Goal: Use online tool/utility: Utilize a website feature to perform a specific function

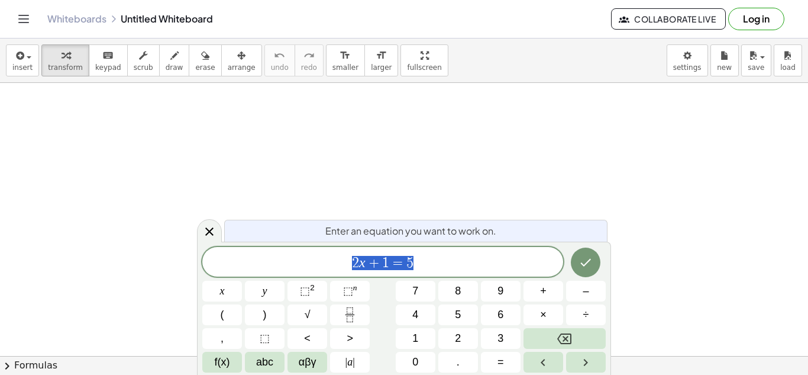
scroll to position [1, 0]
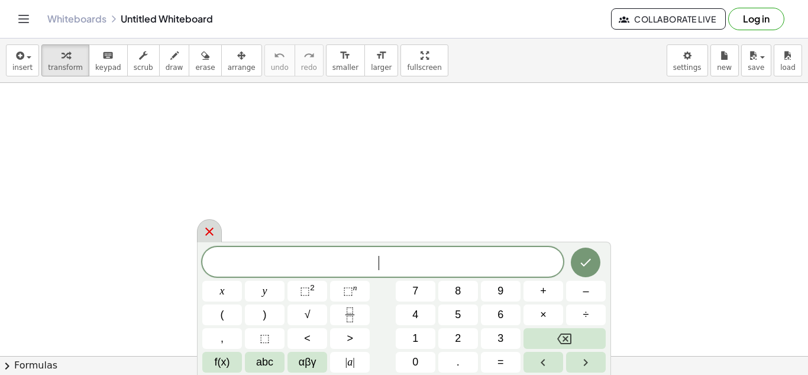
click at [211, 238] on div at bounding box center [209, 230] width 25 height 23
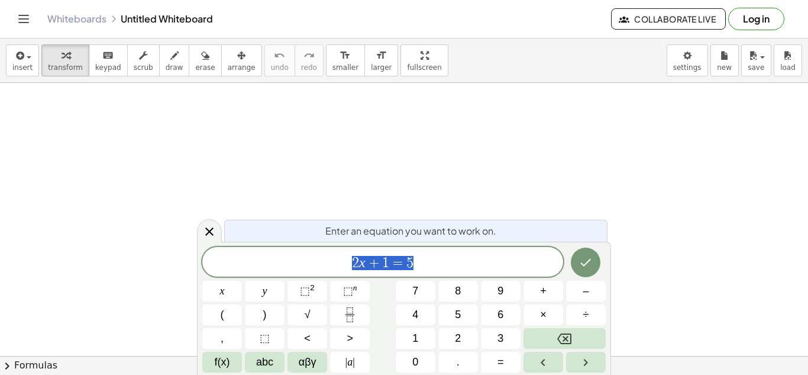
scroll to position [1, 0]
click at [440, 269] on span "2 x + 1 = 5" at bounding box center [382, 262] width 361 height 17
click at [440, 269] on span "2 x + 1 = 5 ​" at bounding box center [382, 262] width 361 height 17
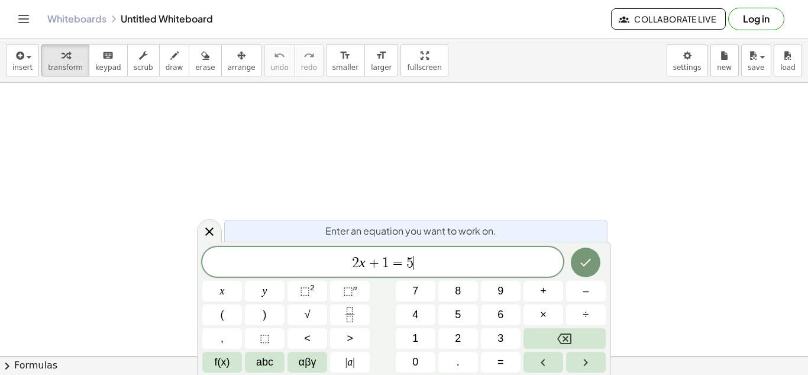
click at [440, 269] on span "2 x + 1 = 5 ​" at bounding box center [382, 262] width 361 height 17
drag, startPoint x: 415, startPoint y: 264, endPoint x: 348, endPoint y: 266, distance: 66.9
click at [348, 266] on span "2 x + 1 = 5" at bounding box center [382, 262] width 361 height 17
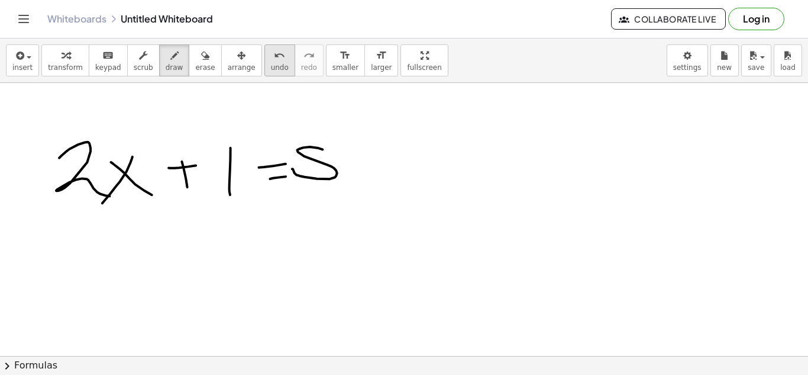
click at [274, 51] on icon "undo" at bounding box center [279, 56] width 11 height 14
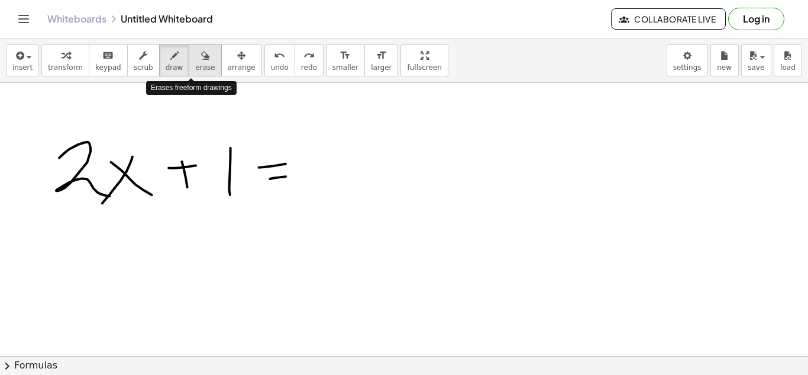
click at [201, 57] on icon "button" at bounding box center [205, 56] width 8 height 14
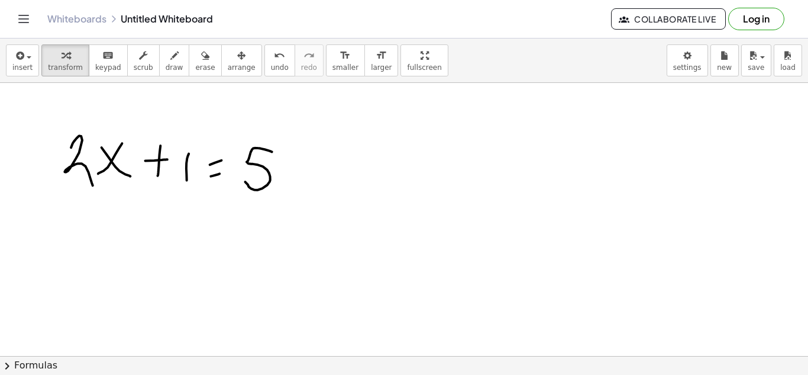
scroll to position [0, 0]
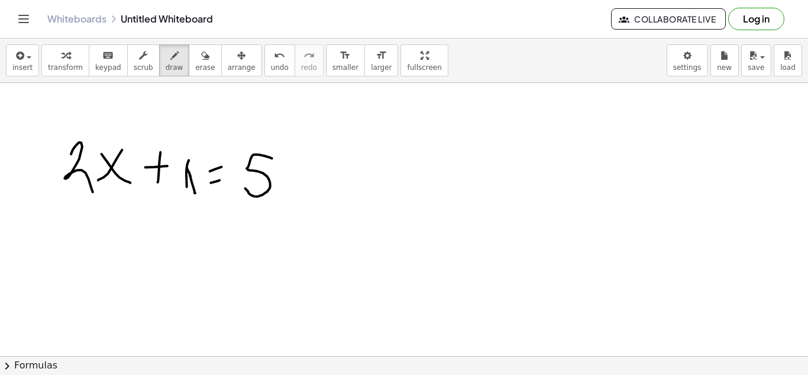
drag, startPoint x: 187, startPoint y: 168, endPoint x: 194, endPoint y: 191, distance: 23.4
click at [56, 69] on span "transform" at bounding box center [65, 67] width 35 height 8
drag, startPoint x: 187, startPoint y: 172, endPoint x: 204, endPoint y: 198, distance: 31.2
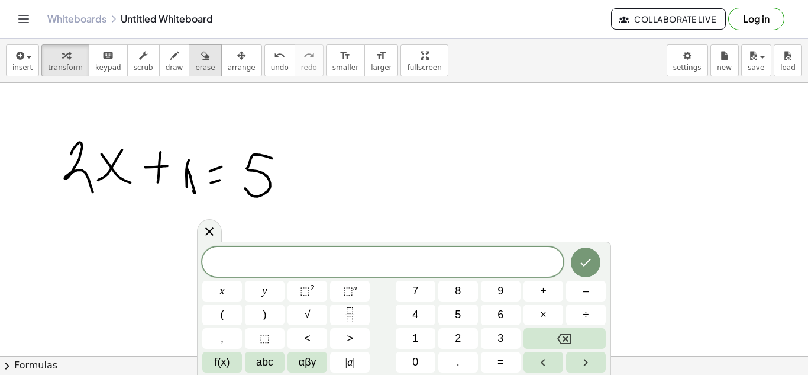
click at [201, 58] on icon "button" at bounding box center [205, 56] width 8 height 14
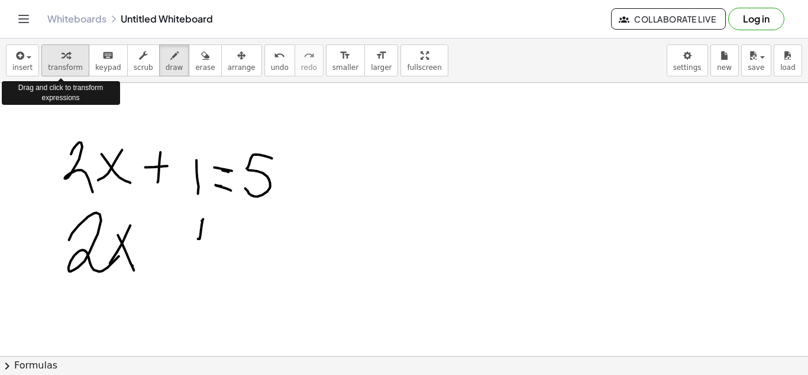
click at [55, 63] on span "transform" at bounding box center [65, 67] width 35 height 8
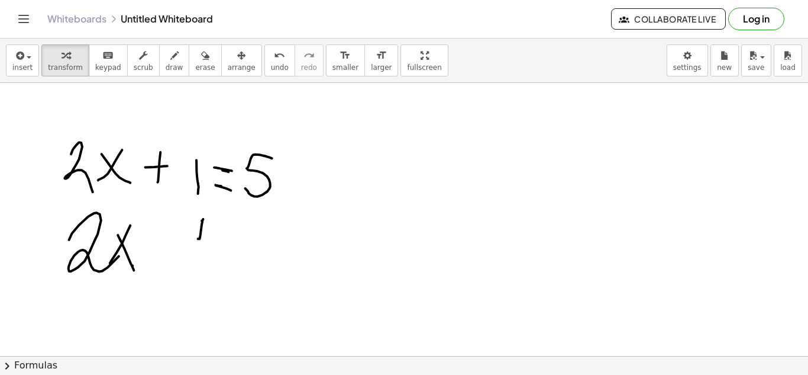
drag, startPoint x: 187, startPoint y: 172, endPoint x: 152, endPoint y: 166, distance: 36.0
drag, startPoint x: 69, startPoint y: 143, endPoint x: 236, endPoint y: 178, distance: 170.6
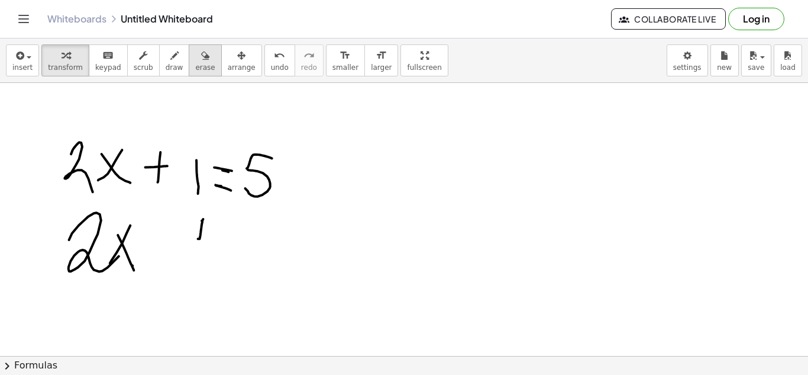
click at [189, 58] on button "erase" at bounding box center [205, 60] width 33 height 32
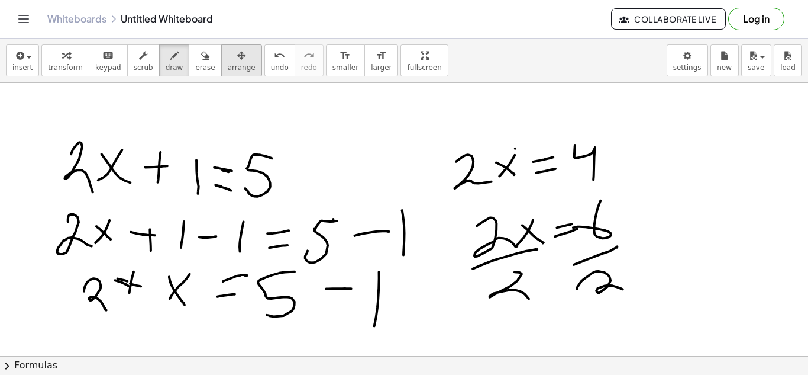
click at [231, 54] on div "button" at bounding box center [242, 55] width 28 height 14
drag, startPoint x: 267, startPoint y: 182, endPoint x: 201, endPoint y: 128, distance: 85.8
drag, startPoint x: 269, startPoint y: 191, endPoint x: 124, endPoint y: 141, distance: 152.5
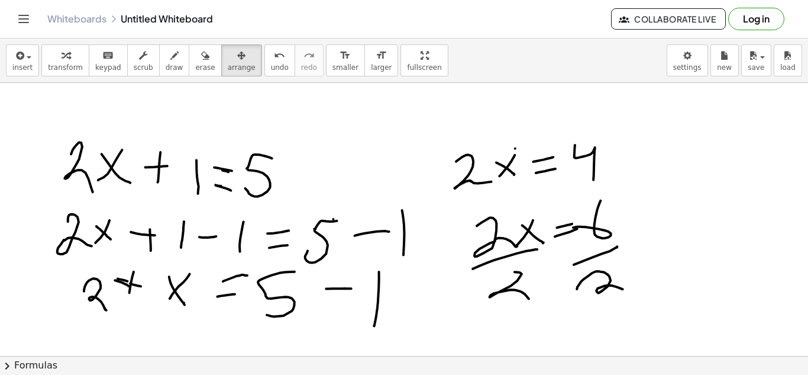
drag, startPoint x: 65, startPoint y: 155, endPoint x: 210, endPoint y: 179, distance: 146.9
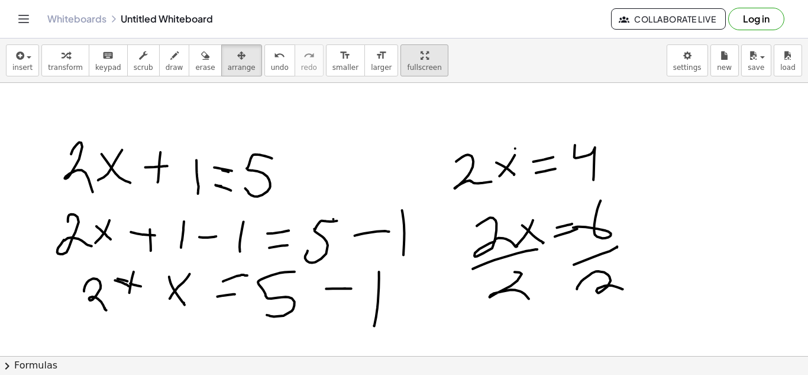
click at [421, 53] on icon "button" at bounding box center [425, 56] width 8 height 14
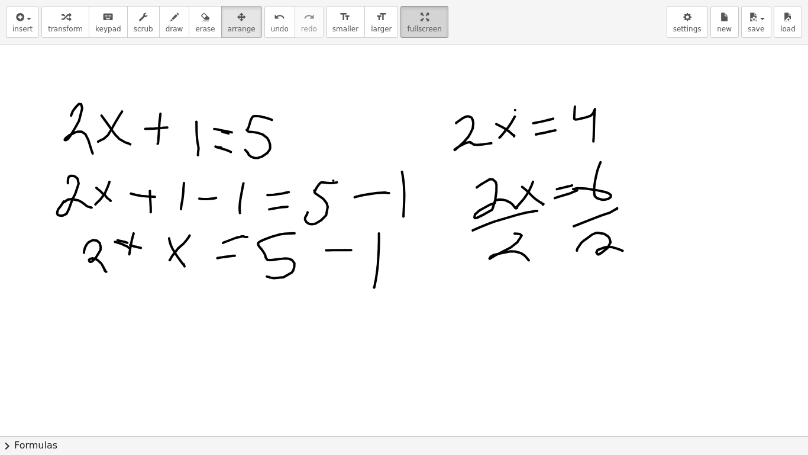
click at [421, 11] on icon "button" at bounding box center [425, 17] width 8 height 14
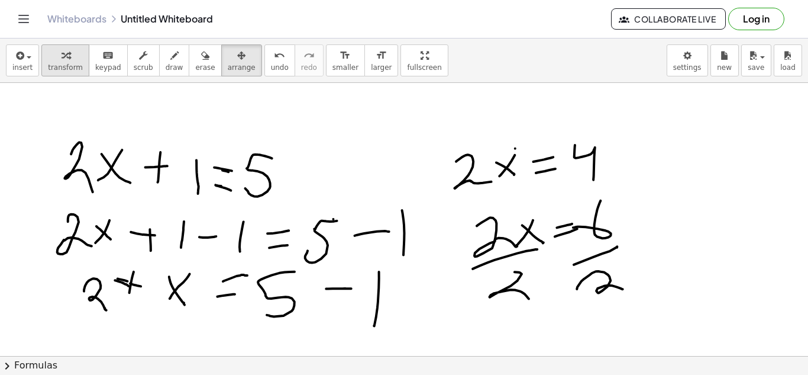
click at [62, 57] on icon "button" at bounding box center [66, 56] width 8 height 14
drag, startPoint x: 101, startPoint y: 292, endPoint x: 78, endPoint y: 227, distance: 69.1
drag, startPoint x: 78, startPoint y: 227, endPoint x: 99, endPoint y: 291, distance: 67.4
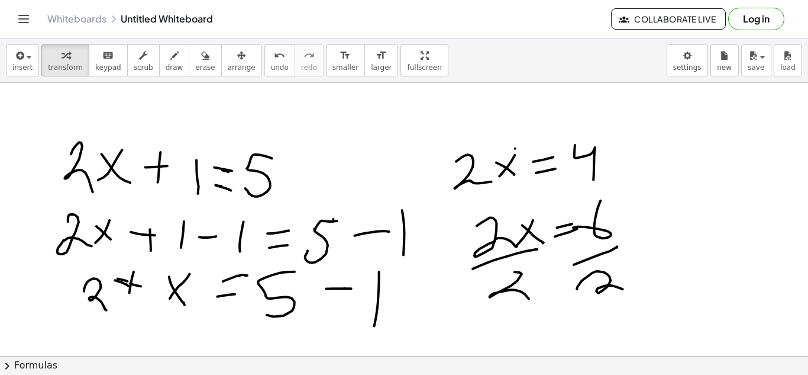
drag, startPoint x: 77, startPoint y: 166, endPoint x: 88, endPoint y: 239, distance: 73.7
drag, startPoint x: 94, startPoint y: 295, endPoint x: 70, endPoint y: 237, distance: 62.9
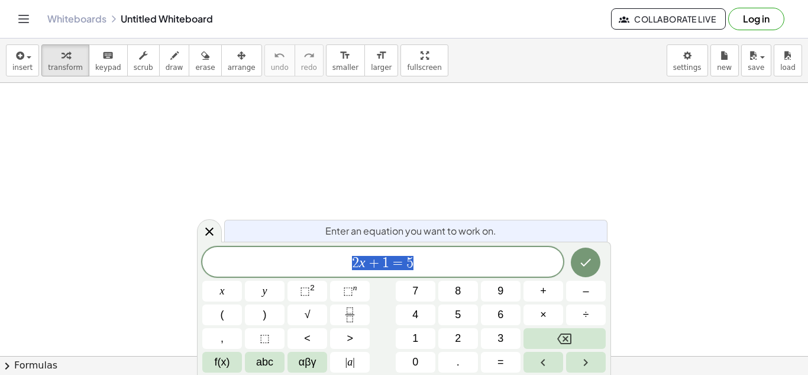
scroll to position [1, 0]
click at [577, 255] on button "Done" at bounding box center [586, 262] width 30 height 30
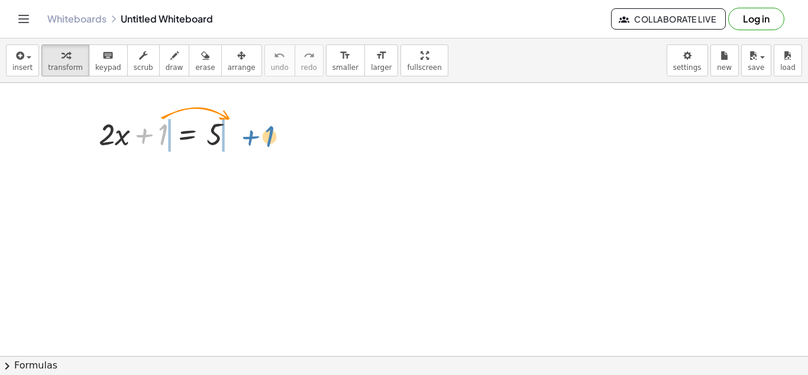
drag, startPoint x: 161, startPoint y: 126, endPoint x: 266, endPoint y: 128, distance: 105.4
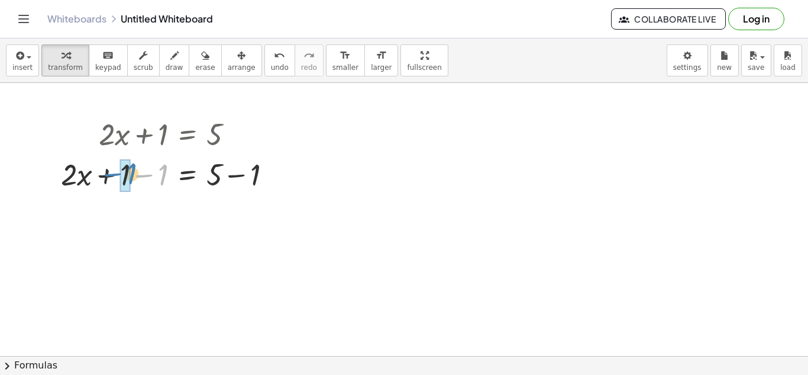
drag, startPoint x: 163, startPoint y: 168, endPoint x: 133, endPoint y: 167, distance: 30.2
click at [133, 167] on div at bounding box center [171, 173] width 232 height 40
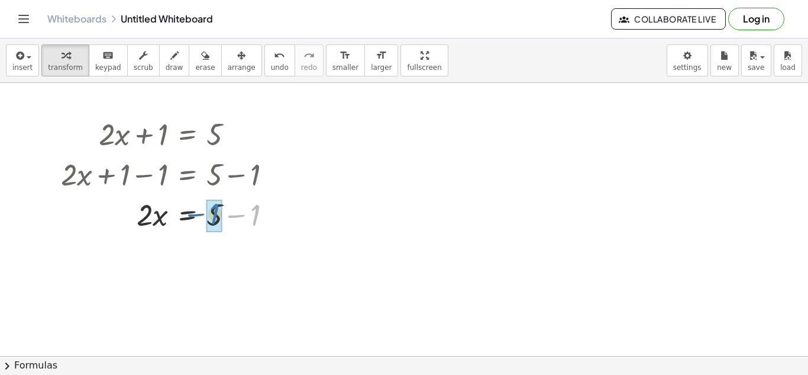
drag, startPoint x: 254, startPoint y: 215, endPoint x: 218, endPoint y: 214, distance: 36.1
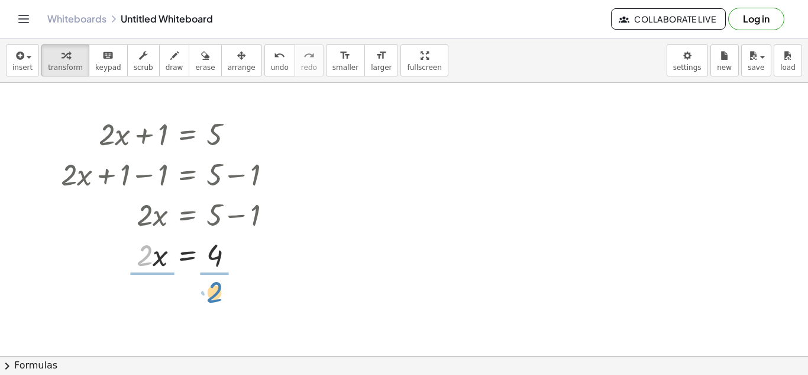
drag, startPoint x: 143, startPoint y: 263, endPoint x: 215, endPoint y: 298, distance: 79.9
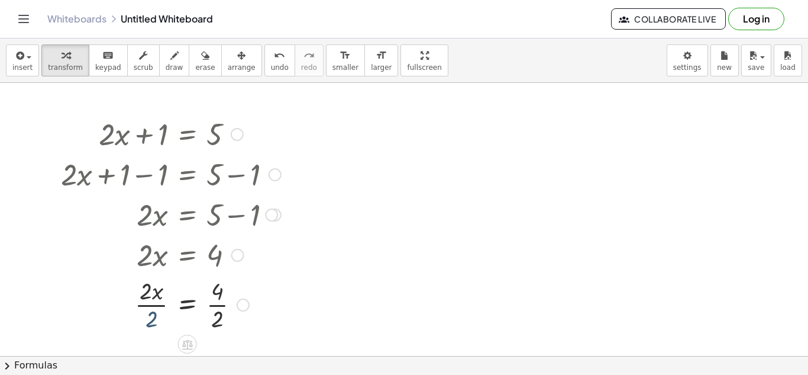
click at [147, 317] on div at bounding box center [171, 303] width 232 height 59
drag, startPoint x: 156, startPoint y: 307, endPoint x: 157, endPoint y: 254, distance: 52.7
drag, startPoint x: 159, startPoint y: 255, endPoint x: 166, endPoint y: 305, distance: 50.3
click at [188, 134] on div "+ · 2 · x + 1 = 5 + · 2 · x + 1 − 1 = + 5 − 1 + · 2 · x + 0 = + 5 − 1 · 2 · x =…" at bounding box center [188, 134] width 0 height 0
drag, startPoint x: 223, startPoint y: 299, endPoint x: 223, endPoint y: 292, distance: 7.1
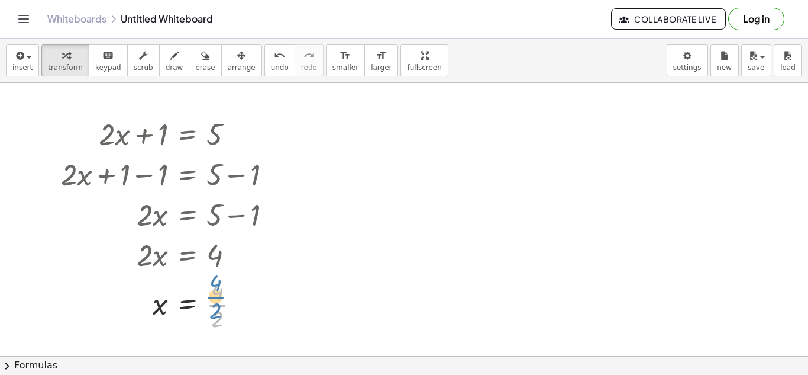
click at [223, 292] on div at bounding box center [171, 303] width 232 height 59
drag, startPoint x: 218, startPoint y: 314, endPoint x: 217, endPoint y: 283, distance: 30.2
drag, startPoint x: 217, startPoint y: 215, endPoint x: 219, endPoint y: 187, distance: 27.9
click at [188, 134] on div "+ · 2 · x + 1 = 5 + · 2 · x + 1 − 1 = + 5 − 1 + · 2 · x + 0 = + 5 − 1 · 2 · x =…" at bounding box center [188, 134] width 0 height 0
drag, startPoint x: 219, startPoint y: 296, endPoint x: 210, endPoint y: 267, distance: 30.3
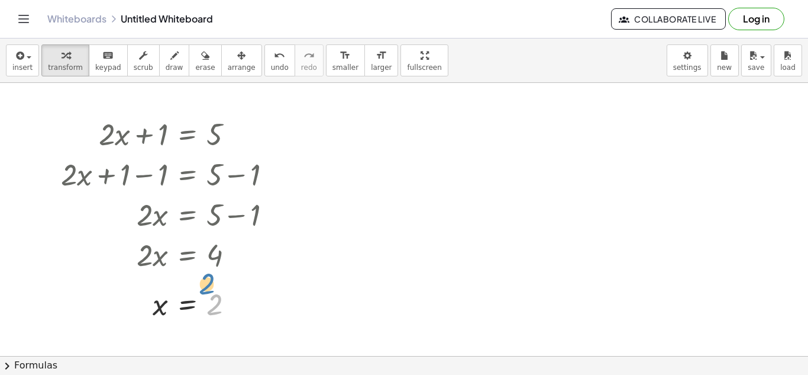
click at [188, 134] on div "+ · 2 · x + 1 = 5 + · 2 · x + 1 − 1 = + 5 − 1 + · 2 · x + 0 = + 5 − 1 · 2 · x =…" at bounding box center [188, 134] width 0 height 0
click at [723, 62] on icon "button" at bounding box center [725, 56] width 8 height 14
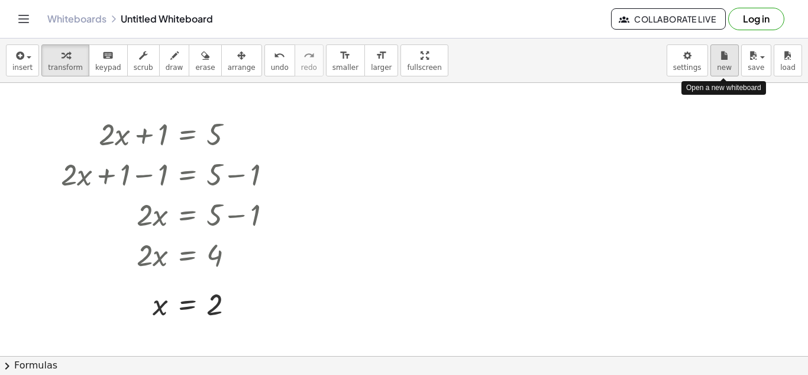
click at [724, 69] on span "new" at bounding box center [724, 67] width 15 height 8
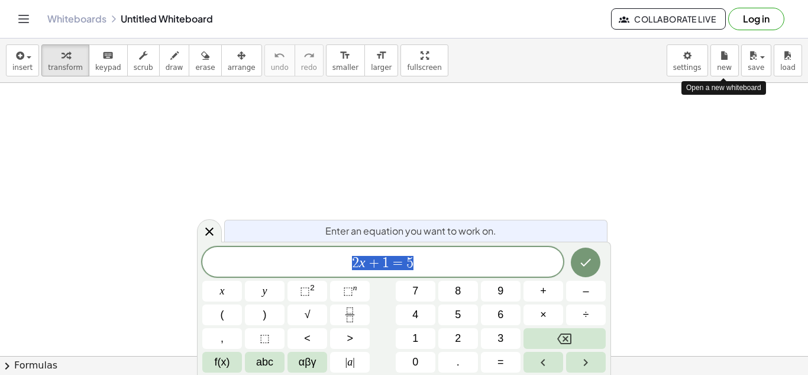
scroll to position [1, 0]
click at [592, 267] on icon "Done" at bounding box center [586, 262] width 14 height 14
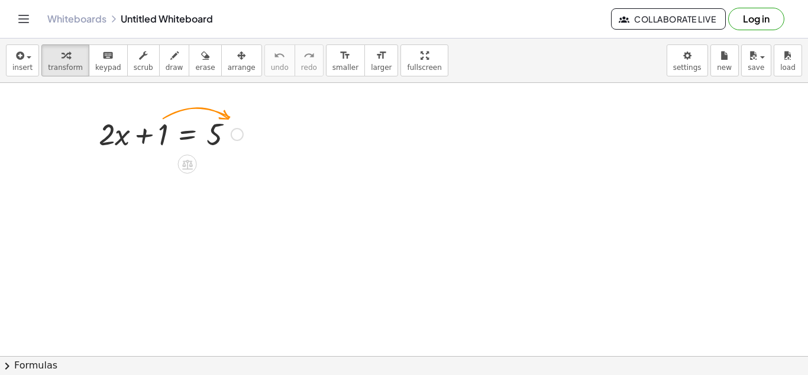
click at [238, 130] on div at bounding box center [237, 134] width 13 height 13
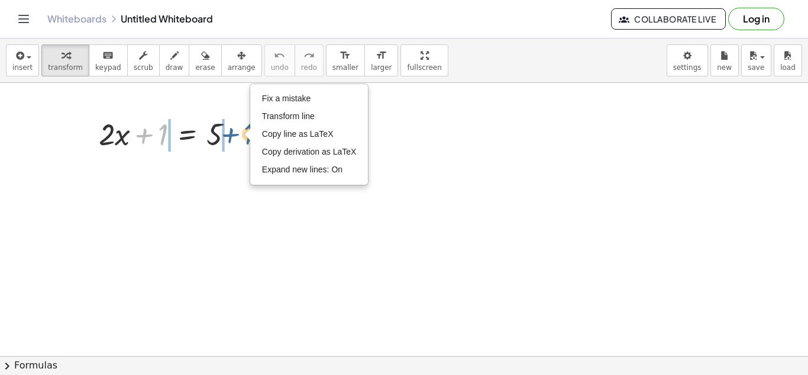
drag, startPoint x: 163, startPoint y: 133, endPoint x: 247, endPoint y: 130, distance: 83.5
click at [247, 130] on div "+ 1 + · 2 · x + 1 = 5 Fix a mistake Transform line Copy line as LaTeX Copy deri…" at bounding box center [166, 133] width 171 height 46
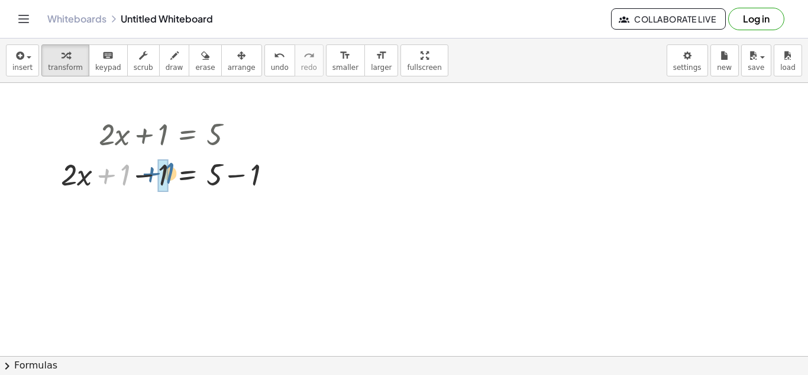
drag, startPoint x: 124, startPoint y: 173, endPoint x: 169, endPoint y: 171, distance: 45.0
click at [169, 171] on div at bounding box center [171, 173] width 232 height 40
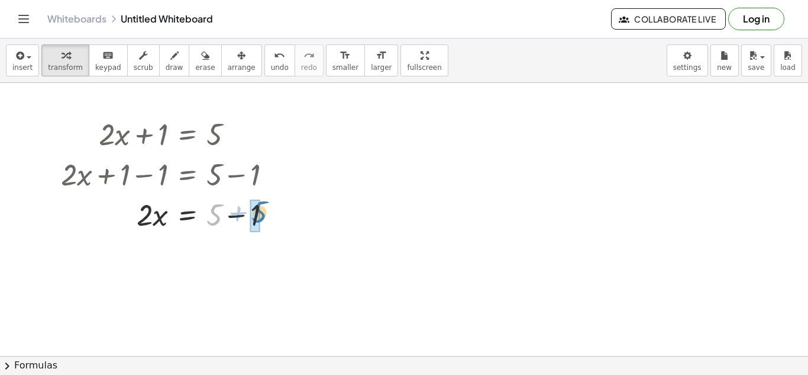
drag, startPoint x: 216, startPoint y: 215, endPoint x: 259, endPoint y: 210, distance: 43.5
drag, startPoint x: 142, startPoint y: 273, endPoint x: 169, endPoint y: 266, distance: 27.6
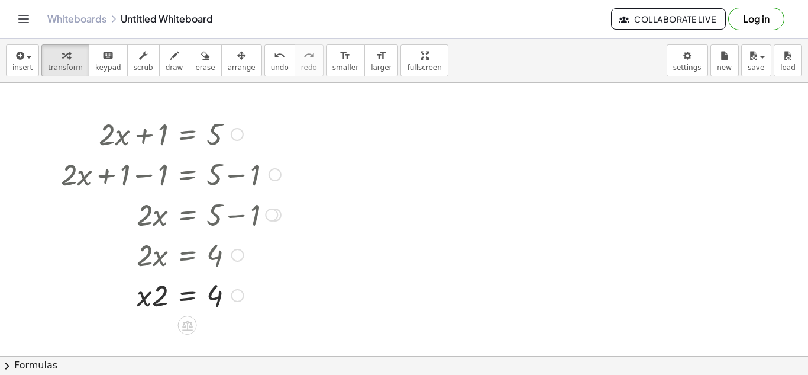
drag, startPoint x: 143, startPoint y: 259, endPoint x: 167, endPoint y: 262, distance: 25.0
click at [167, 262] on div at bounding box center [171, 254] width 232 height 40
drag, startPoint x: 156, startPoint y: 298, endPoint x: 158, endPoint y: 246, distance: 52.1
click at [212, 296] on div at bounding box center [171, 294] width 232 height 40
click at [271, 51] on div "undo" at bounding box center [280, 55] width 18 height 14
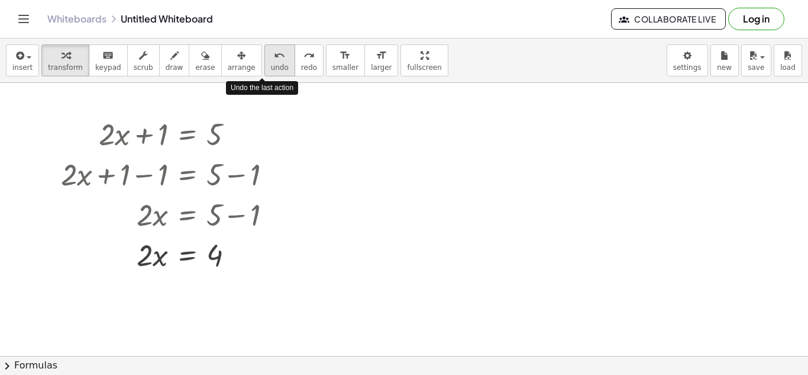
click at [271, 51] on div "undo" at bounding box center [280, 55] width 18 height 14
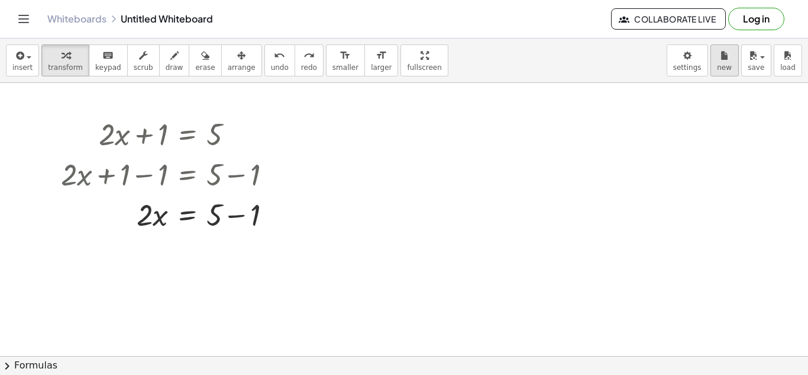
click at [723, 66] on span "new" at bounding box center [724, 67] width 15 height 8
click at [717, 56] on div "button" at bounding box center [724, 55] width 15 height 14
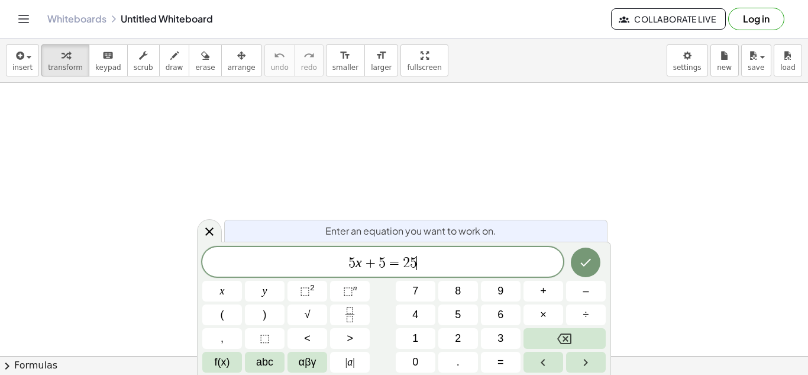
scroll to position [5, 0]
click at [587, 265] on icon "Done" at bounding box center [586, 262] width 14 height 14
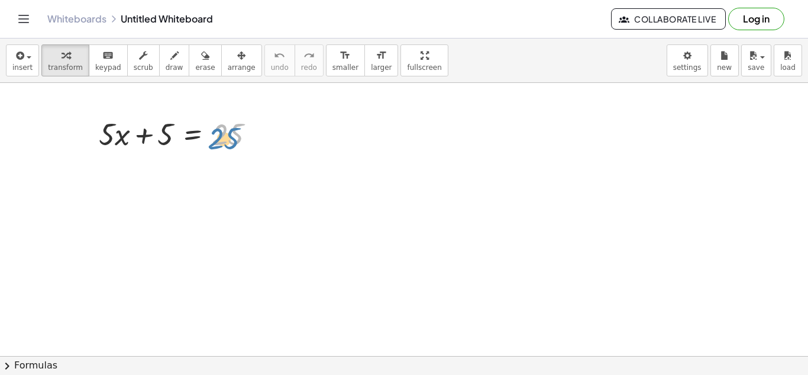
click at [228, 134] on div at bounding box center [182, 133] width 178 height 40
click at [114, 130] on div at bounding box center [182, 133] width 178 height 40
drag, startPoint x: 103, startPoint y: 142, endPoint x: 118, endPoint y: 178, distance: 38.7
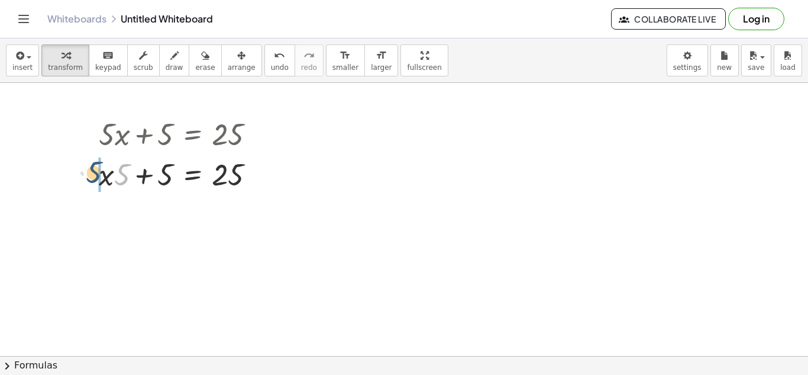
drag, startPoint x: 121, startPoint y: 174, endPoint x: 86, endPoint y: 170, distance: 35.7
click at [86, 170] on div "+ · 5 · x + 5 = 25 · 5 + · 5 · x + 5 = 25" at bounding box center [177, 153] width 192 height 86
click at [253, 176] on div at bounding box center [255, 174] width 13 height 13
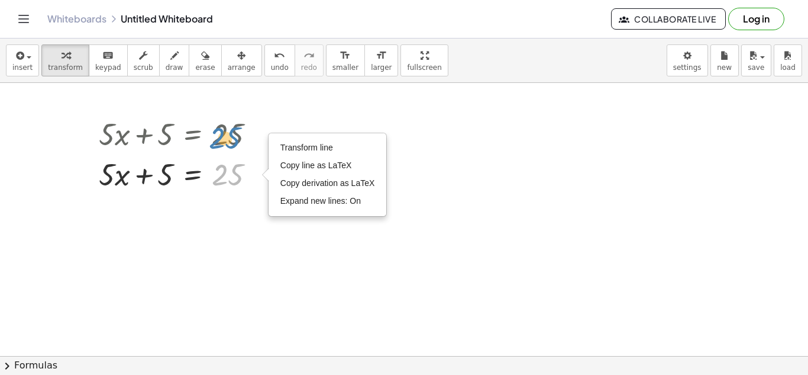
drag, startPoint x: 221, startPoint y: 179, endPoint x: 217, endPoint y: 140, distance: 39.3
click at [191, 204] on icon at bounding box center [192, 204] width 12 height 12
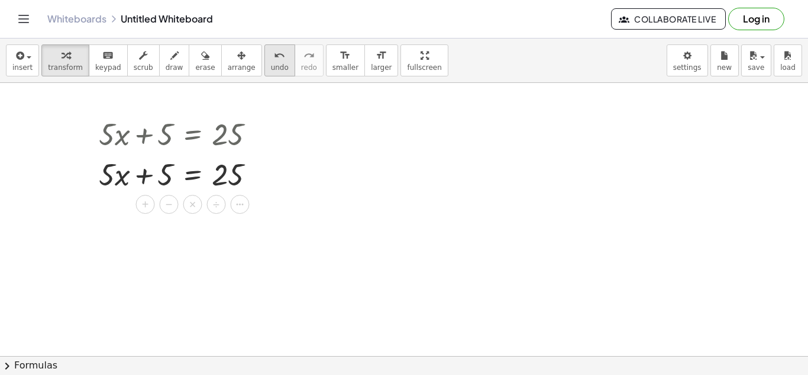
click at [271, 64] on span "undo" at bounding box center [280, 67] width 18 height 8
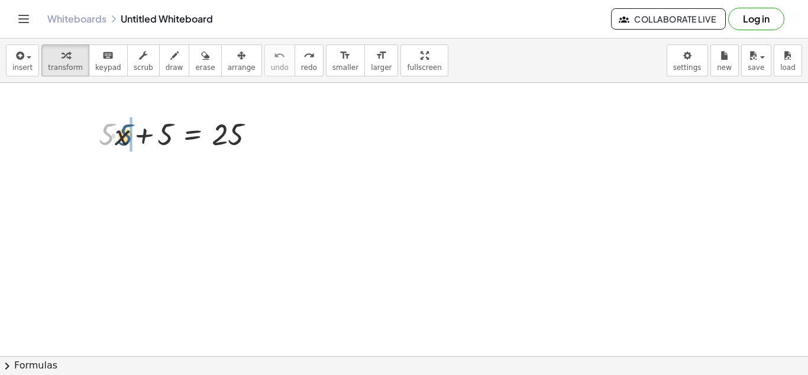
drag, startPoint x: 100, startPoint y: 152, endPoint x: 112, endPoint y: 150, distance: 12.6
click at [112, 150] on div at bounding box center [182, 133] width 178 height 40
click at [188, 165] on icon at bounding box center [193, 164] width 11 height 10
click at [214, 166] on span "÷" at bounding box center [216, 164] width 7 height 17
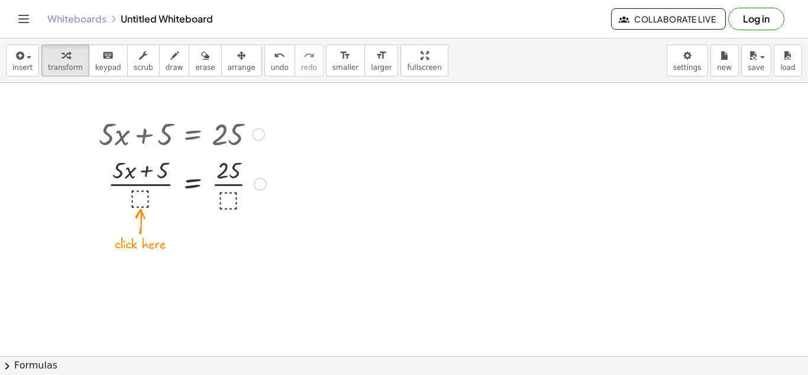
click at [142, 197] on div at bounding box center [182, 182] width 179 height 59
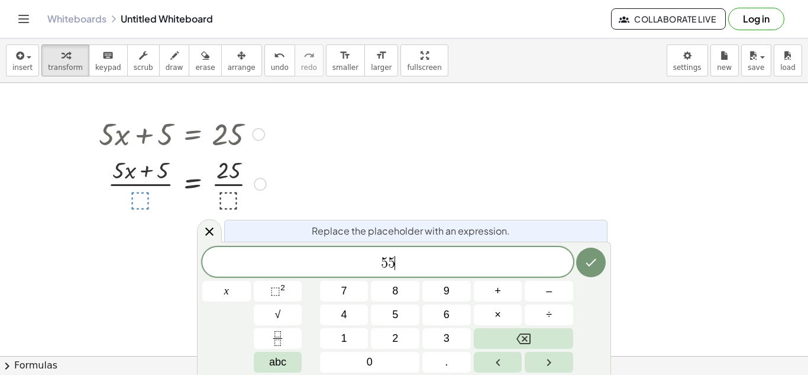
scroll to position [7, 0]
click at [586, 260] on icon "Done" at bounding box center [591, 262] width 14 height 14
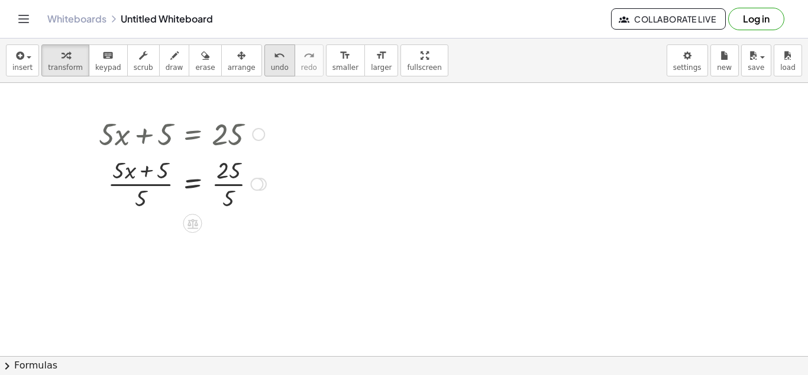
click at [271, 48] on div "undo" at bounding box center [280, 55] width 18 height 14
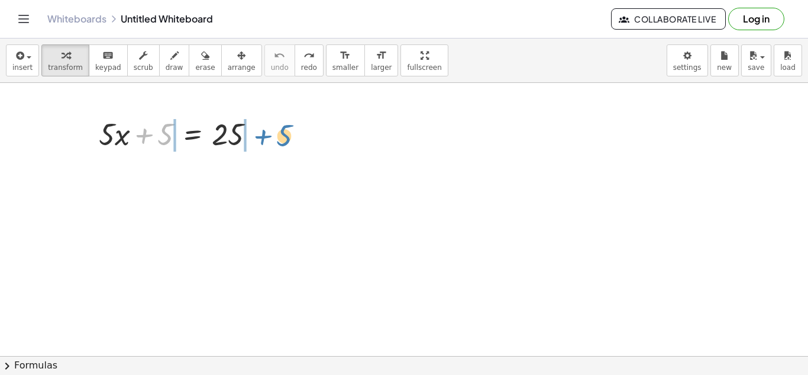
drag, startPoint x: 161, startPoint y: 129, endPoint x: 279, endPoint y: 130, distance: 118.4
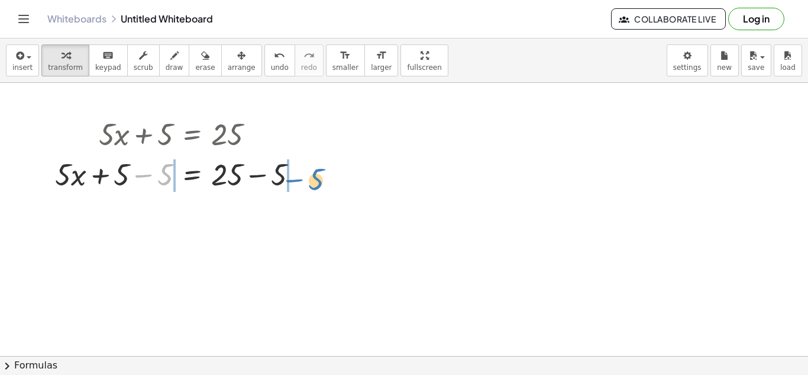
drag, startPoint x: 166, startPoint y: 179, endPoint x: 317, endPoint y: 181, distance: 151.5
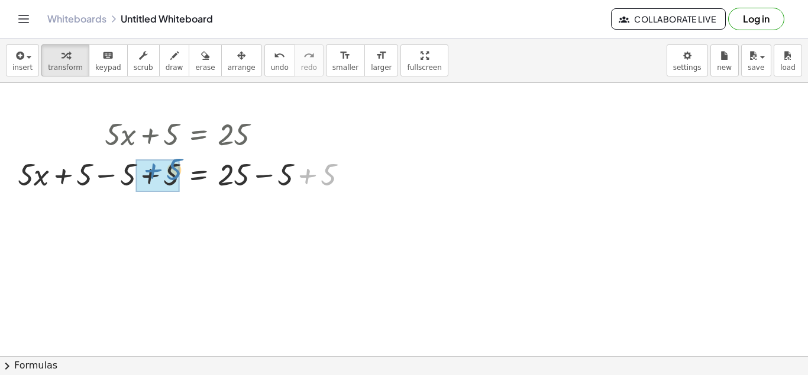
drag, startPoint x: 331, startPoint y: 179, endPoint x: 171, endPoint y: 178, distance: 159.8
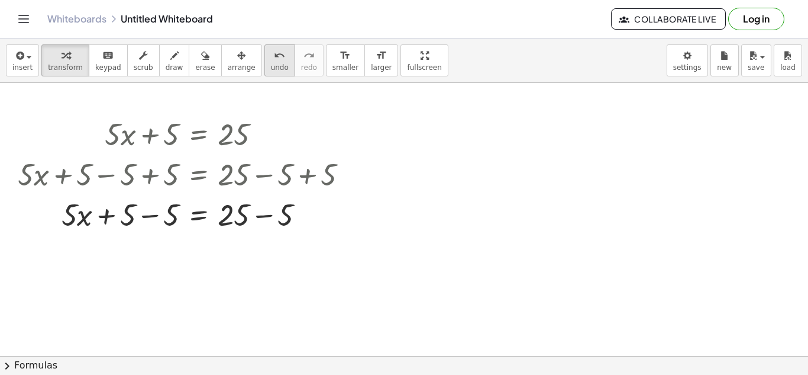
click at [271, 66] on span "undo" at bounding box center [280, 67] width 18 height 8
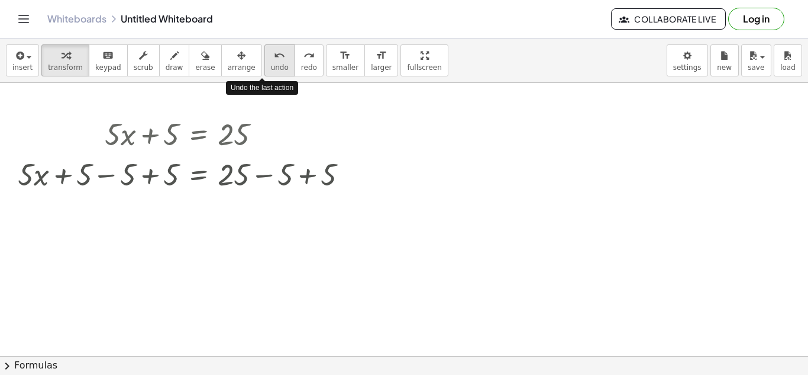
click at [271, 66] on span "undo" at bounding box center [280, 67] width 18 height 8
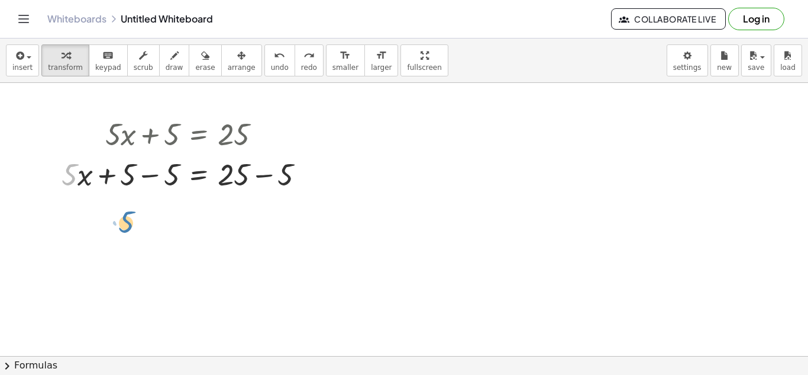
drag, startPoint x: 65, startPoint y: 180, endPoint x: 120, endPoint y: 226, distance: 71.8
drag, startPoint x: 82, startPoint y: 175, endPoint x: 63, endPoint y: 168, distance: 20.0
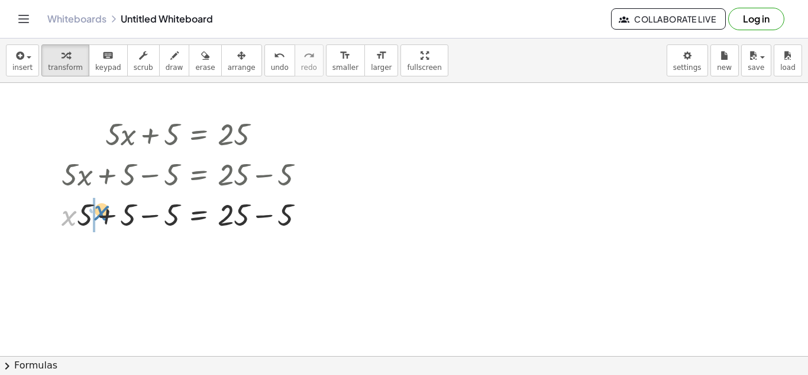
drag, startPoint x: 69, startPoint y: 215, endPoint x: 102, endPoint y: 210, distance: 33.6
click at [102, 210] on div at bounding box center [188, 214] width 265 height 40
click at [274, 52] on icon "undo" at bounding box center [279, 56] width 11 height 14
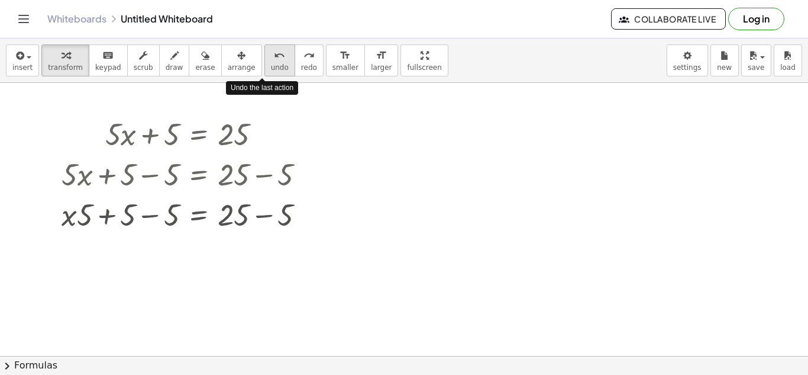
click at [274, 52] on icon "undo" at bounding box center [279, 56] width 11 height 14
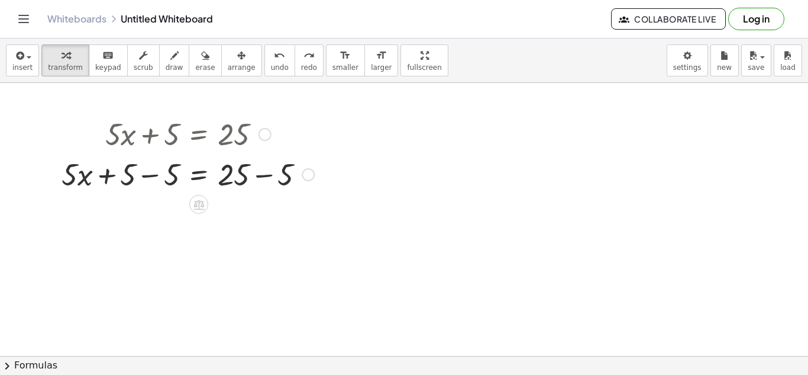
click at [321, 170] on div "+ · 5 · x + 5 = 25 + · 5 · x + 5 − 5 = + 25 − 5" at bounding box center [183, 153] width 279 height 86
click at [239, 175] on div at bounding box center [188, 173] width 265 height 40
click at [170, 175] on div at bounding box center [188, 173] width 265 height 40
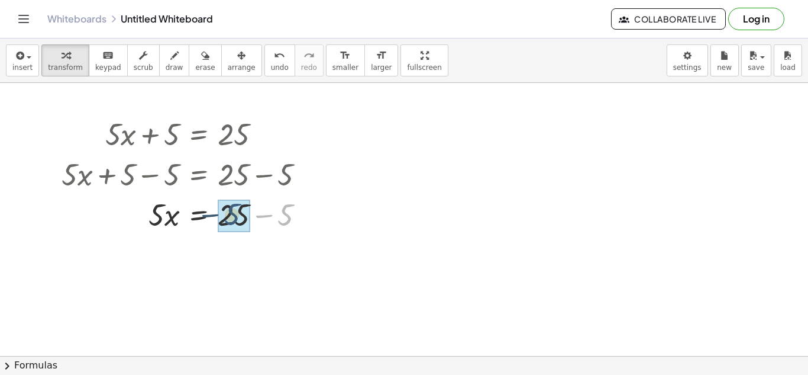
drag, startPoint x: 287, startPoint y: 214, endPoint x: 231, endPoint y: 213, distance: 55.6
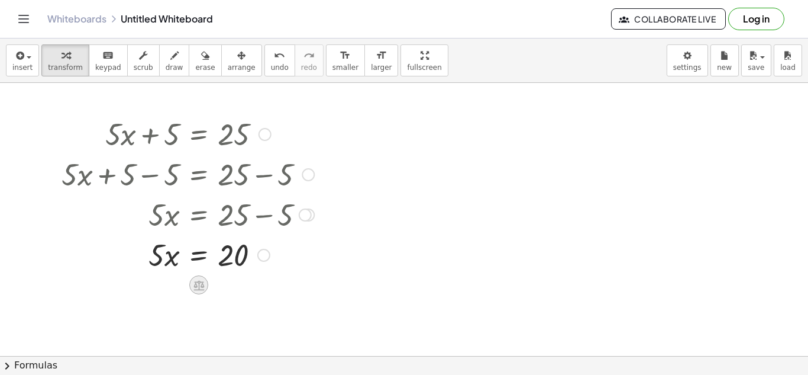
click at [197, 290] on icon at bounding box center [199, 285] width 12 height 12
click at [217, 289] on div "÷" at bounding box center [222, 284] width 19 height 19
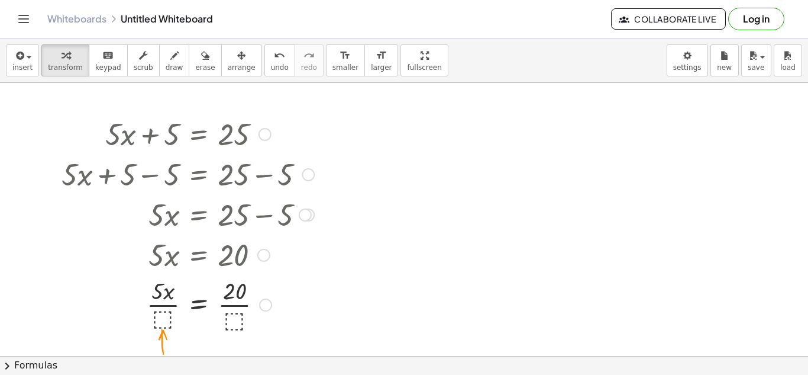
click at [161, 324] on div at bounding box center [188, 303] width 265 height 59
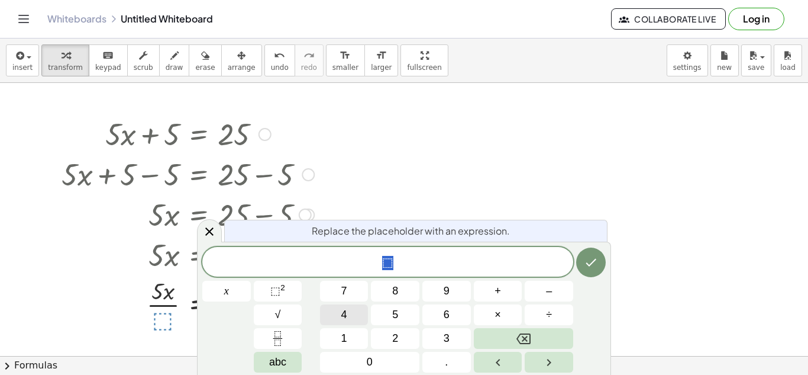
scroll to position [8, 0]
click at [600, 267] on button "Done" at bounding box center [591, 262] width 30 height 30
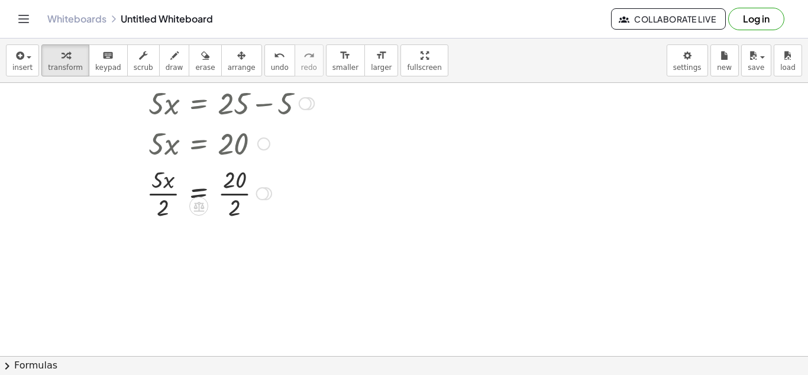
scroll to position [110, 0]
click at [163, 200] on div at bounding box center [188, 193] width 265 height 59
click at [165, 206] on div at bounding box center [188, 193] width 265 height 59
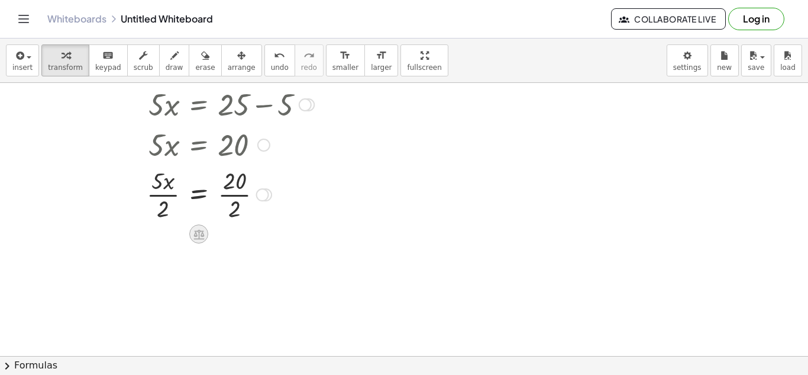
click at [202, 236] on icon at bounding box center [199, 234] width 11 height 10
click at [163, 205] on div at bounding box center [188, 193] width 265 height 59
click at [274, 55] on icon "undo" at bounding box center [279, 56] width 11 height 14
click at [160, 205] on div at bounding box center [188, 193] width 265 height 59
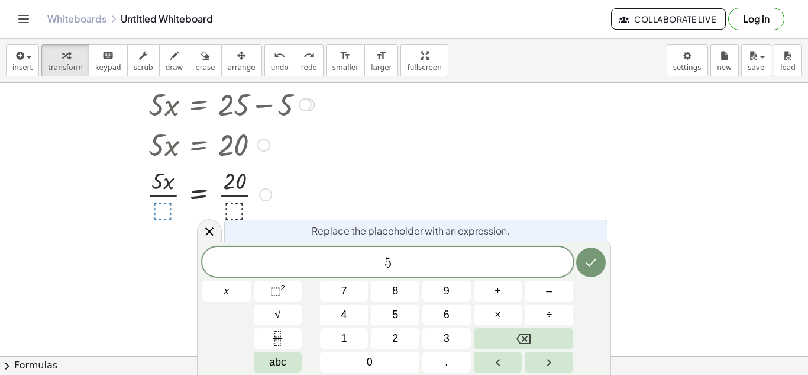
scroll to position [0, 0]
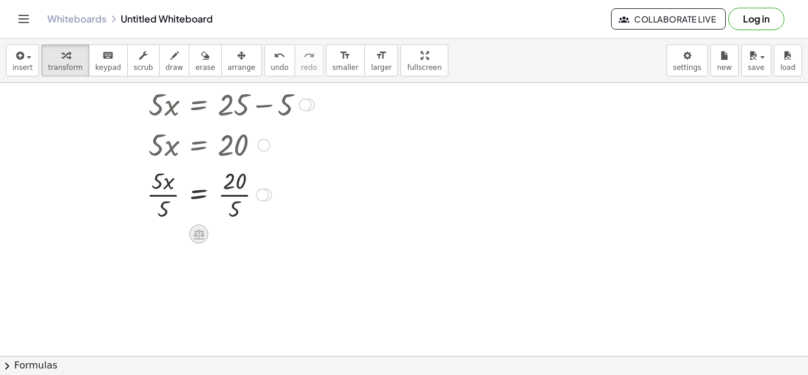
click at [199, 230] on icon at bounding box center [199, 234] width 11 height 10
click at [217, 267] on div at bounding box center [404, 284] width 808 height 623
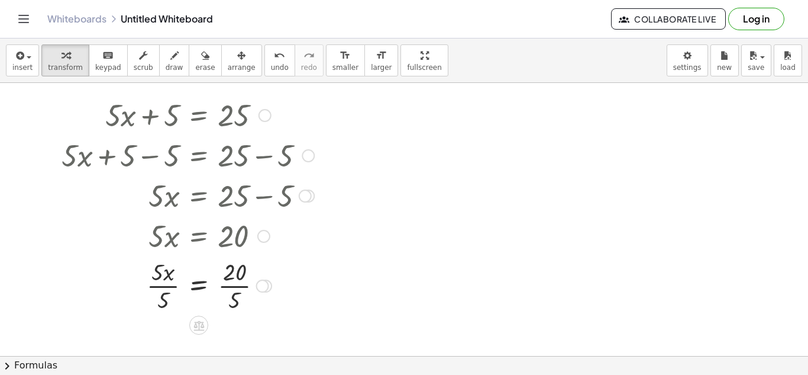
scroll to position [20, 0]
click at [170, 298] on div at bounding box center [188, 283] width 265 height 59
drag, startPoint x: 231, startPoint y: 300, endPoint x: 229, endPoint y: 285, distance: 15.5
click at [229, 285] on div at bounding box center [188, 283] width 265 height 59
drag, startPoint x: 162, startPoint y: 300, endPoint x: 157, endPoint y: 281, distance: 20.2
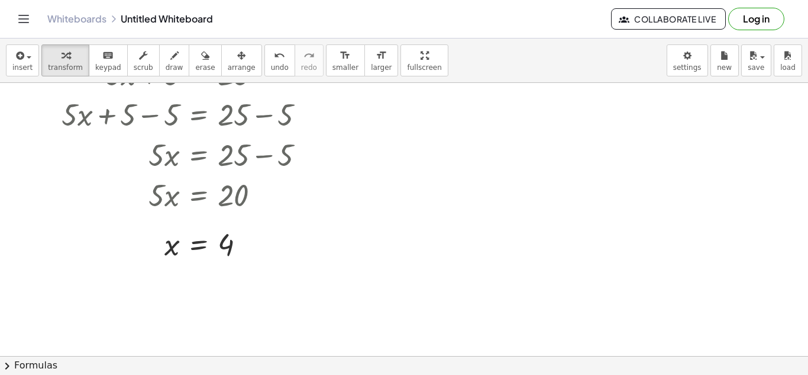
scroll to position [0, 0]
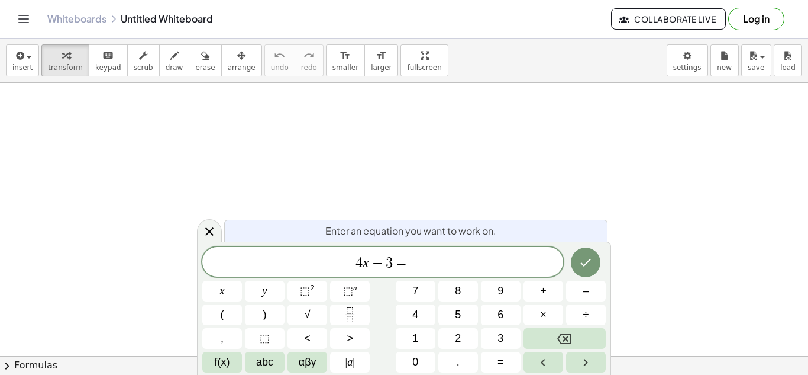
scroll to position [4, 0]
click at [594, 264] on button "Done" at bounding box center [586, 262] width 30 height 30
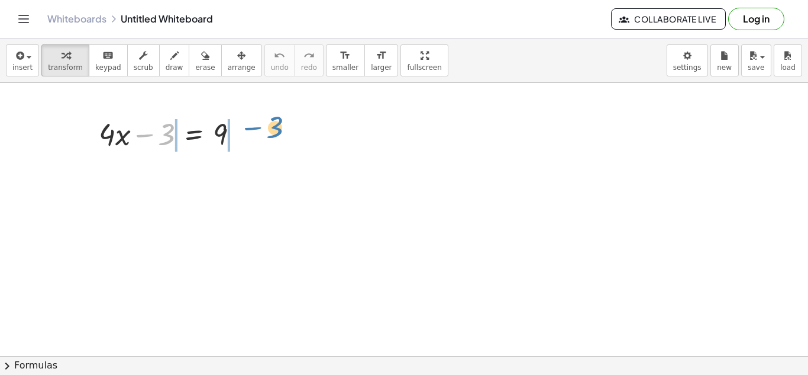
drag, startPoint x: 163, startPoint y: 138, endPoint x: 270, endPoint y: 131, distance: 107.4
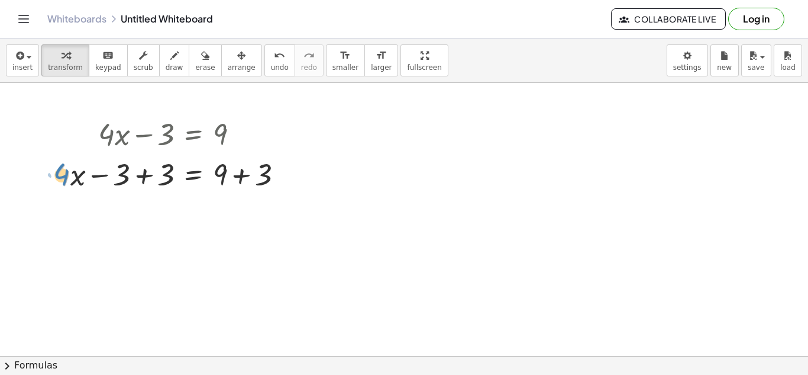
click at [64, 176] on div at bounding box center [173, 173] width 250 height 40
click at [75, 179] on div at bounding box center [173, 173] width 250 height 40
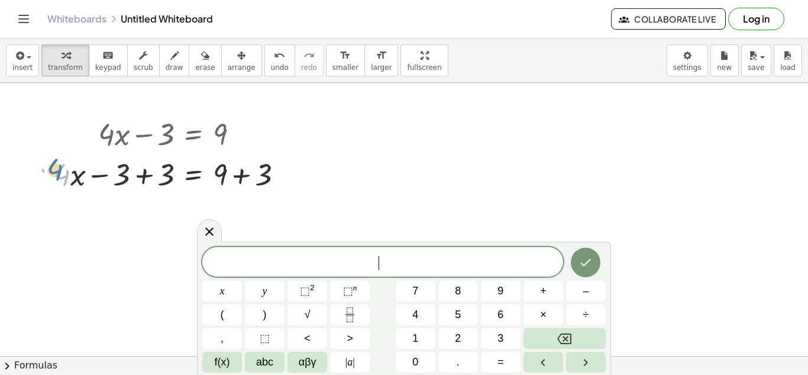
drag, startPoint x: 58, startPoint y: 173, endPoint x: 50, endPoint y: 167, distance: 9.7
click at [50, 167] on div "+ · 4 · x − 3 = 9 · 4 + · 4 · x = 9 − 3 + 3 + + 3" at bounding box center [168, 153] width 265 height 86
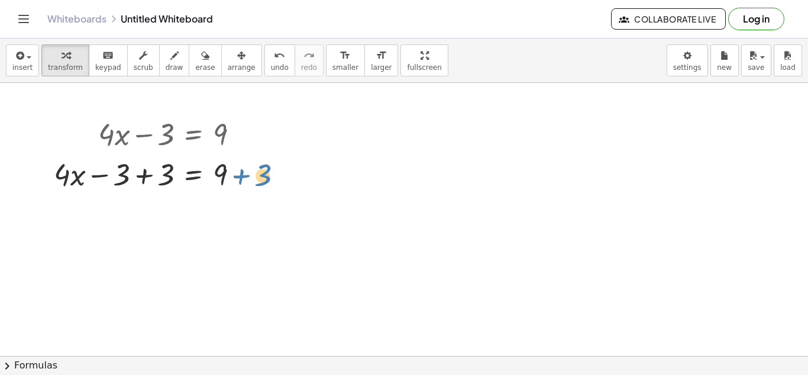
click at [266, 181] on div at bounding box center [173, 173] width 250 height 40
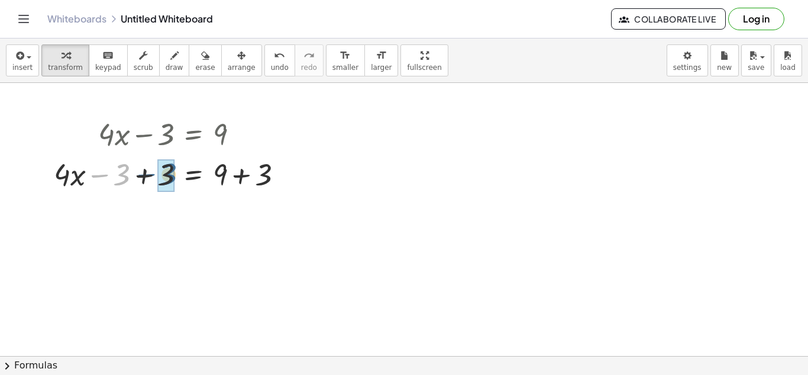
drag, startPoint x: 121, startPoint y: 175, endPoint x: 169, endPoint y: 174, distance: 48.0
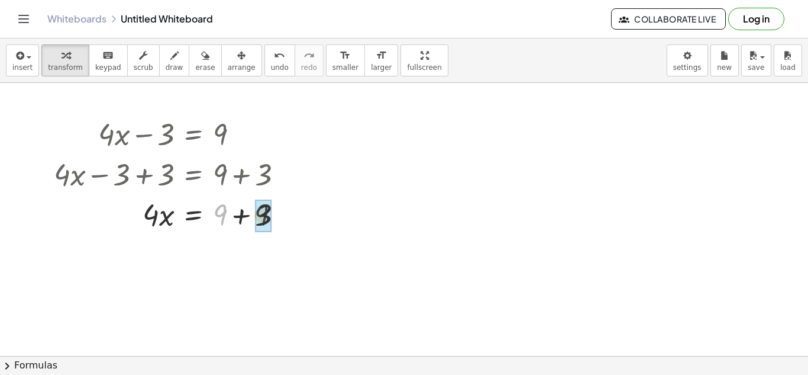
drag, startPoint x: 220, startPoint y: 208, endPoint x: 263, endPoint y: 207, distance: 43.2
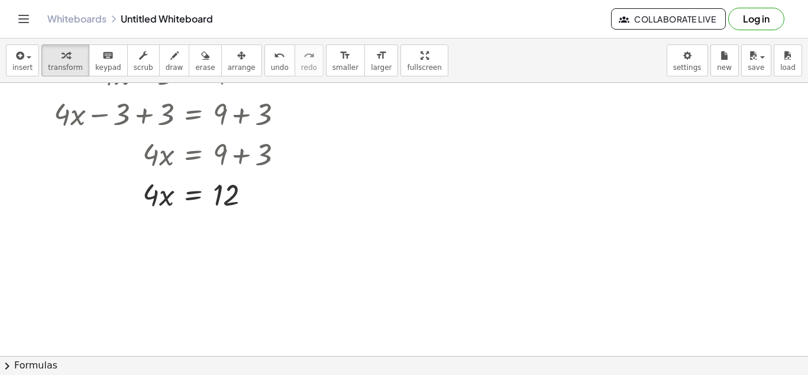
scroll to position [60, 0]
click at [185, 225] on div at bounding box center [193, 224] width 19 height 19
click at [214, 229] on span "÷" at bounding box center [217, 225] width 7 height 17
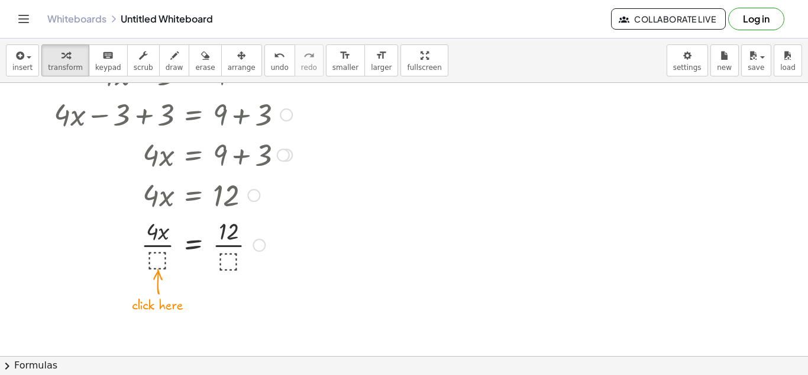
click at [160, 256] on div at bounding box center [173, 243] width 250 height 59
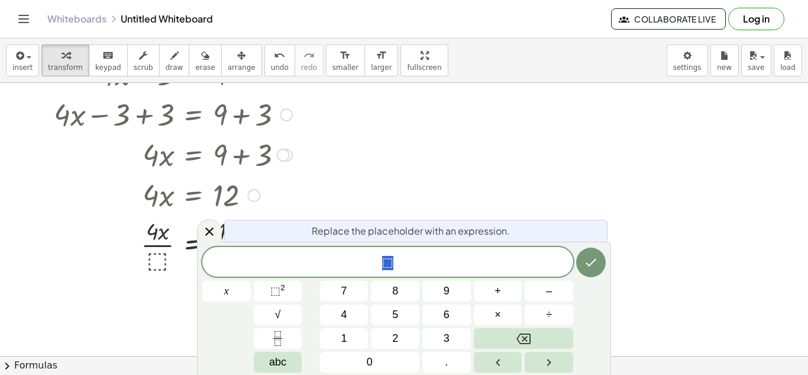
scroll to position [5, 0]
click at [445, 339] on span "3" at bounding box center [447, 338] width 6 height 16
click at [590, 260] on icon "Done" at bounding box center [591, 262] width 14 height 14
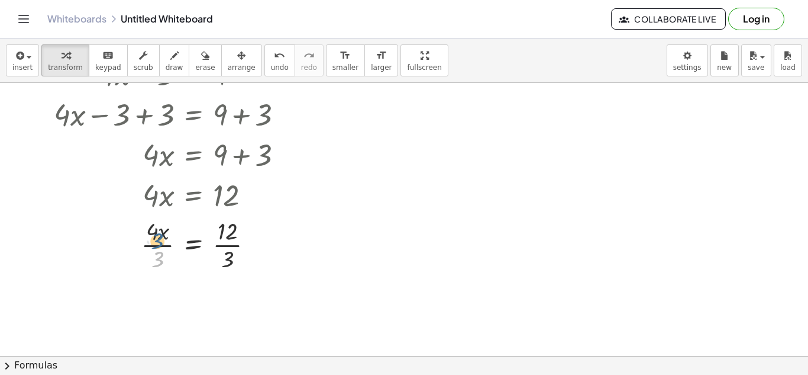
drag, startPoint x: 160, startPoint y: 259, endPoint x: 159, endPoint y: 240, distance: 18.4
click at [159, 240] on div at bounding box center [173, 243] width 250 height 59
click at [164, 262] on div at bounding box center [173, 243] width 250 height 59
click at [189, 288] on icon at bounding box center [193, 284] width 11 height 10
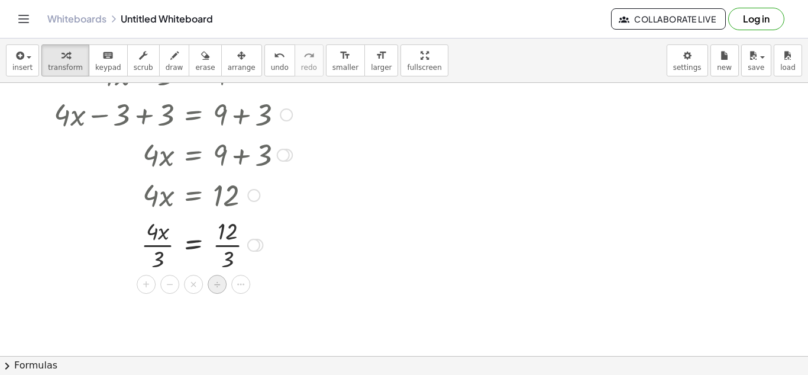
click at [217, 287] on span "÷" at bounding box center [217, 284] width 7 height 17
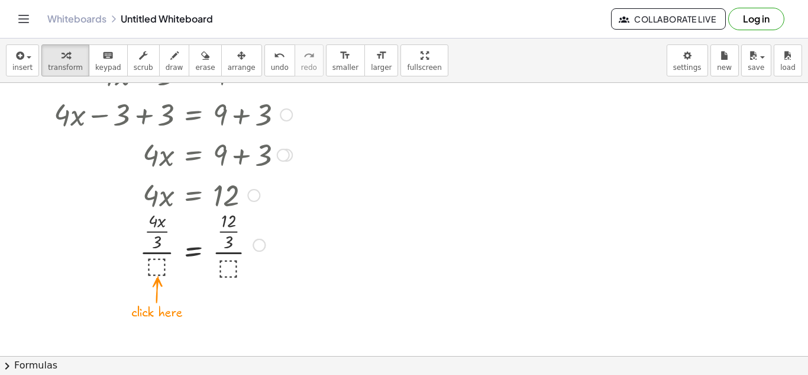
click at [157, 245] on div at bounding box center [173, 243] width 250 height 73
click at [274, 58] on icon "undo" at bounding box center [279, 56] width 11 height 14
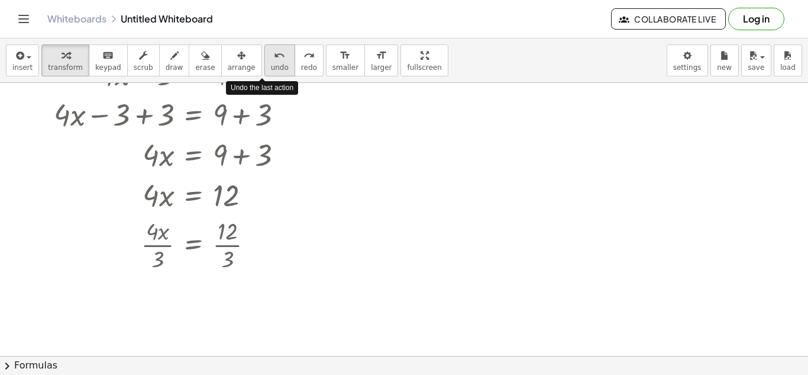
click at [274, 58] on icon "undo" at bounding box center [279, 56] width 11 height 14
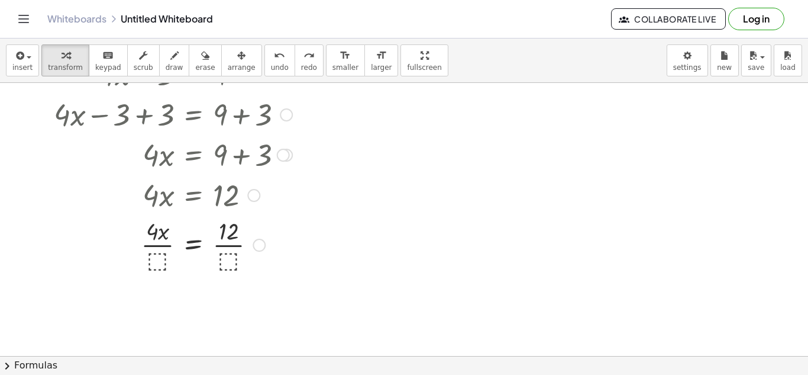
click at [154, 254] on div at bounding box center [174, 243] width 253 height 59
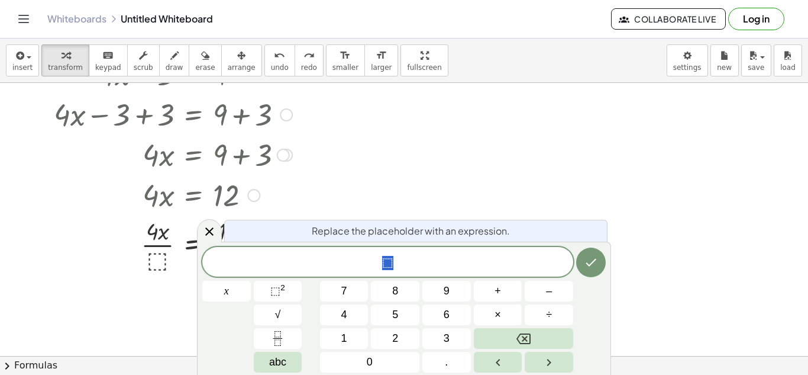
scroll to position [5, 0]
click at [348, 315] on button "4" at bounding box center [344, 314] width 49 height 21
click at [594, 262] on icon "Done" at bounding box center [591, 263] width 11 height 8
